Goal: Transaction & Acquisition: Purchase product/service

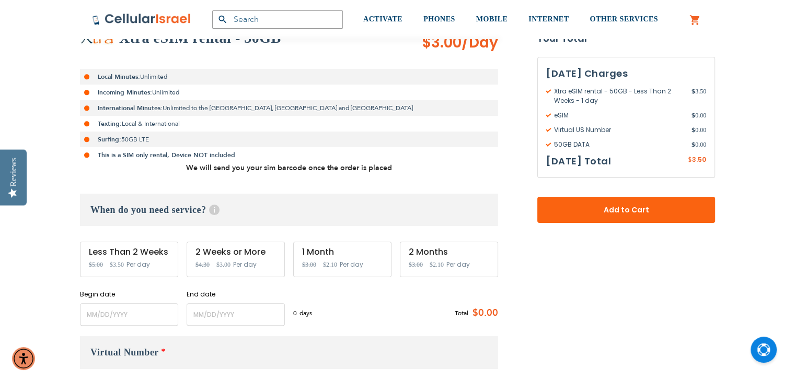
scroll to position [218, 0]
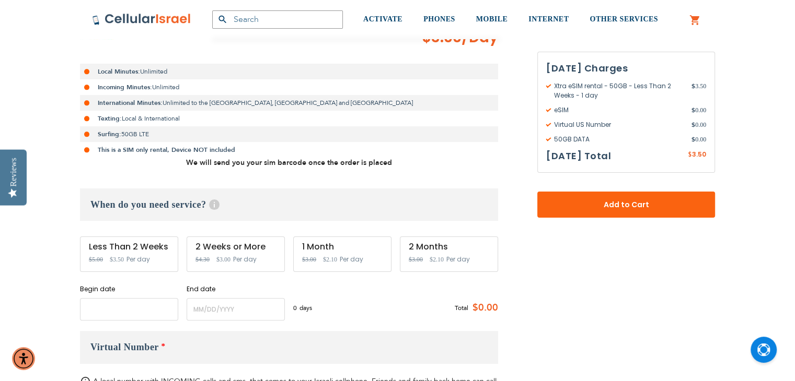
click at [115, 304] on input "name" at bounding box center [129, 309] width 98 height 22
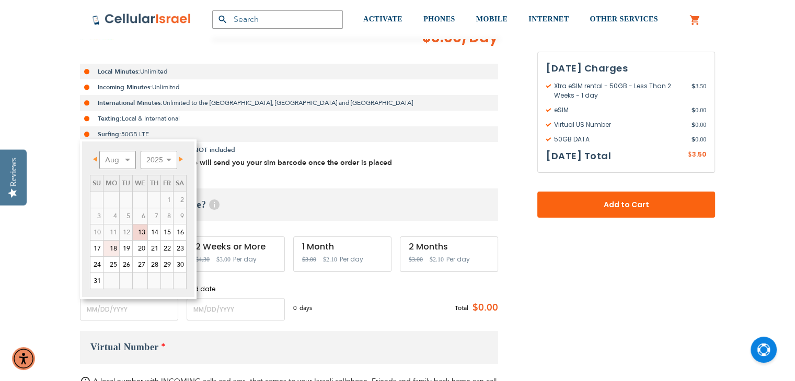
click at [111, 247] on link "18" at bounding box center [111, 249] width 16 height 16
type input "[DATE]"
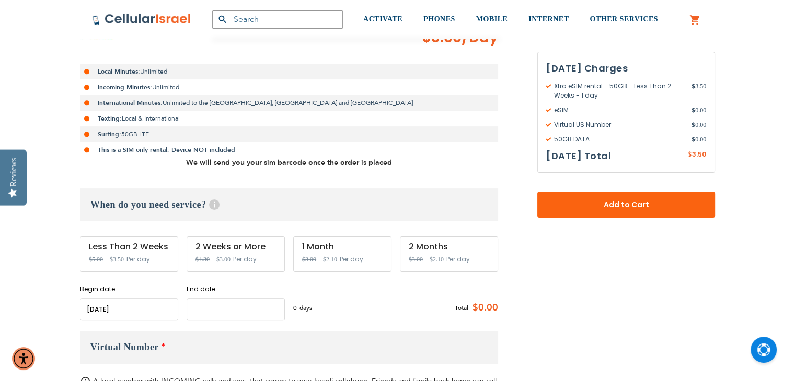
click at [192, 306] on input "name" at bounding box center [235, 309] width 98 height 22
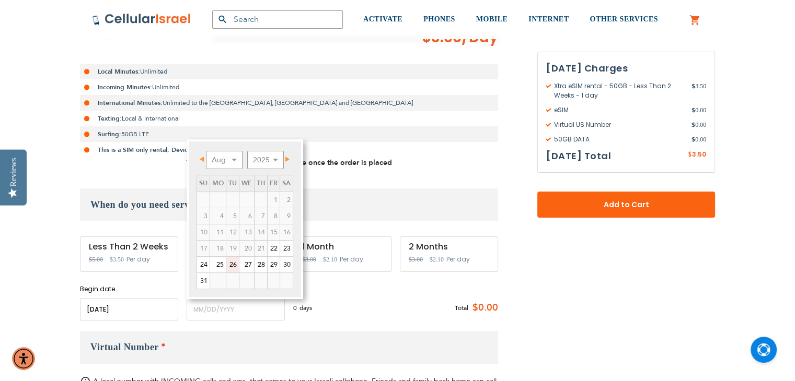
click at [236, 264] on link "26" at bounding box center [232, 265] width 13 height 16
type input "[DATE]"
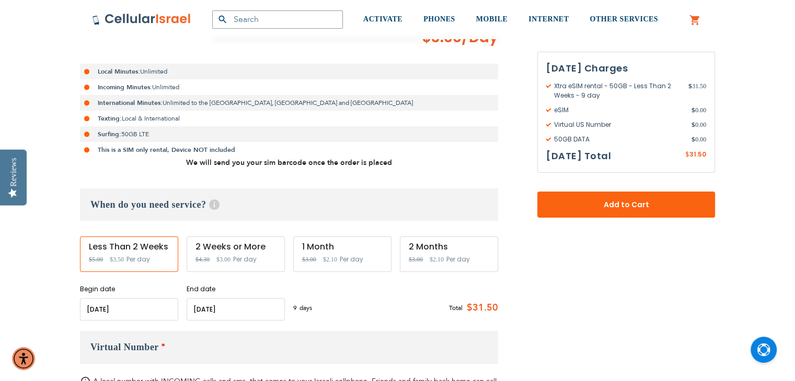
click at [226, 306] on input "name" at bounding box center [235, 309] width 98 height 22
click at [362, 312] on div "9 days $3.5 per day Total $31.50" at bounding box center [395, 308] width 205 height 26
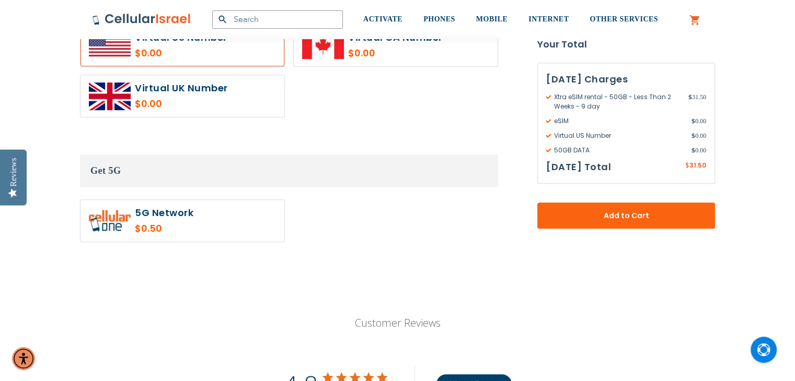
scroll to position [612, 0]
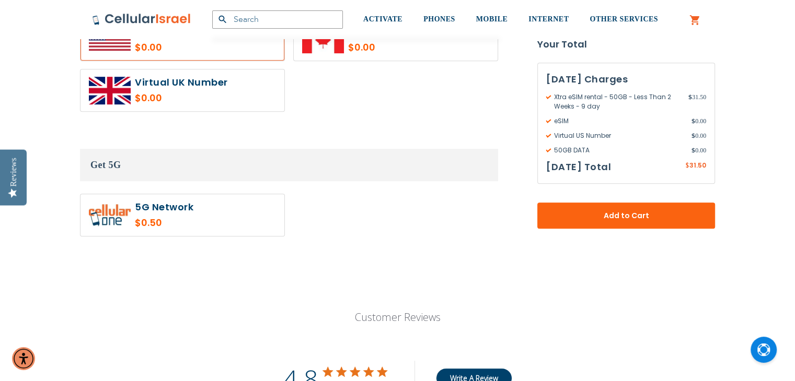
click at [226, 221] on label at bounding box center [182, 215] width 204 height 42
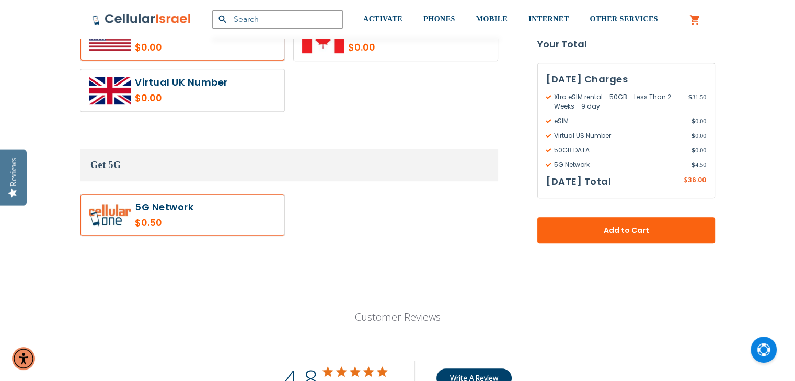
click at [226, 221] on label at bounding box center [182, 215] width 204 height 42
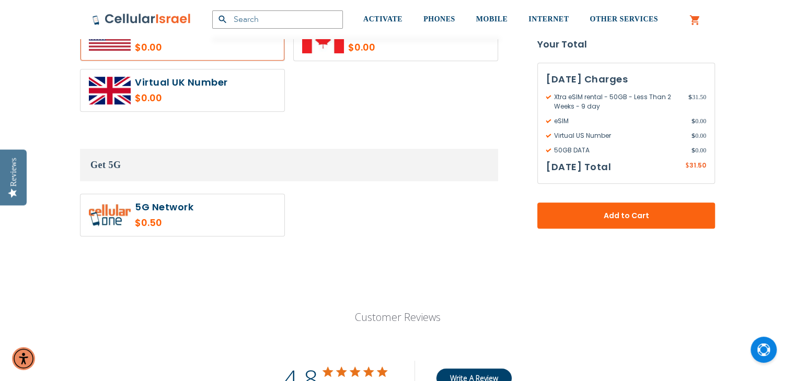
click at [379, 201] on div "$0.50" at bounding box center [289, 219] width 418 height 51
click at [236, 224] on label at bounding box center [182, 215] width 204 height 42
radio input "true"
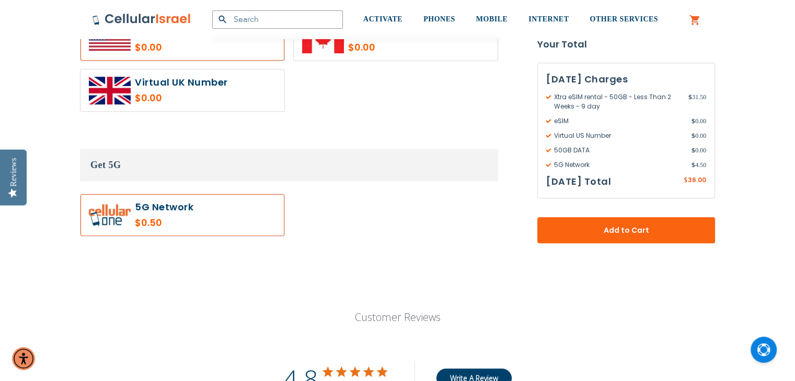
click at [387, 242] on div "$0.50" at bounding box center [289, 219] width 418 height 51
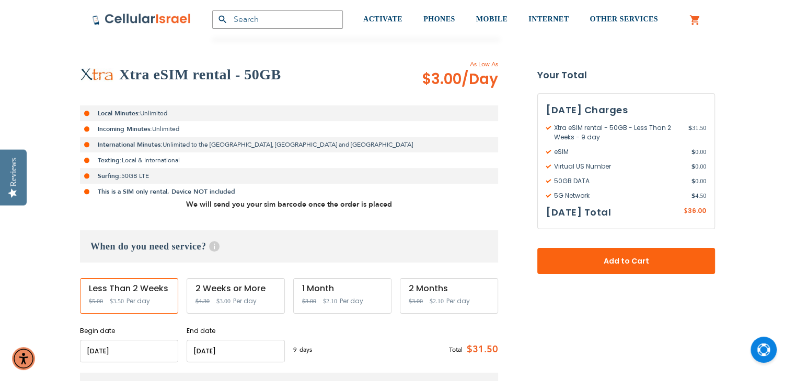
scroll to position [157, 0]
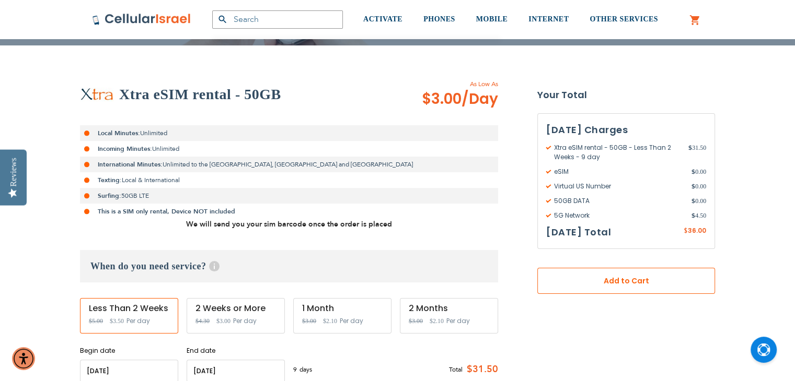
click at [563, 271] on button "Add to Cart" at bounding box center [626, 281] width 178 height 26
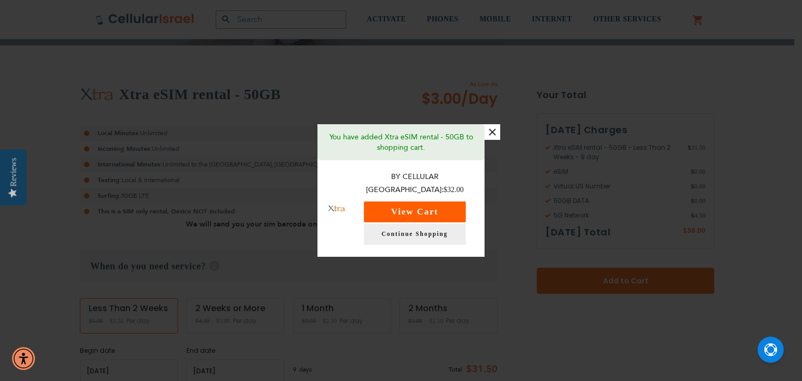
click at [454, 208] on button "View Cart" at bounding box center [415, 212] width 102 height 21
